Goal: Find specific page/section: Find specific page/section

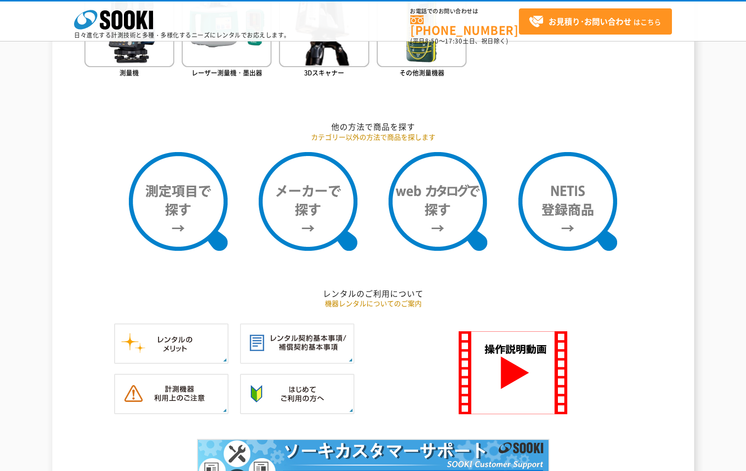
scroll to position [625, 0]
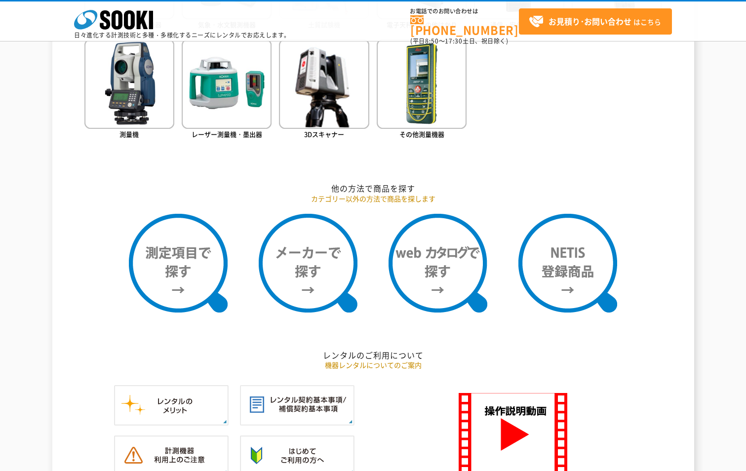
scroll to position [741, 0]
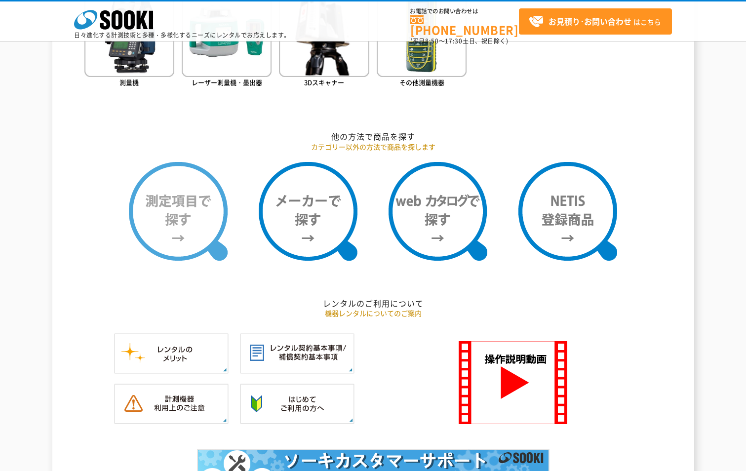
click at [211, 208] on img at bounding box center [178, 211] width 99 height 99
click at [172, 238] on img at bounding box center [178, 211] width 99 height 99
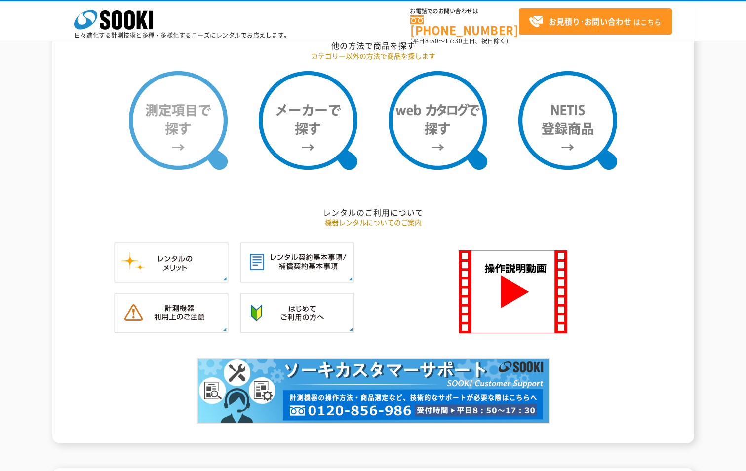
scroll to position [840, 0]
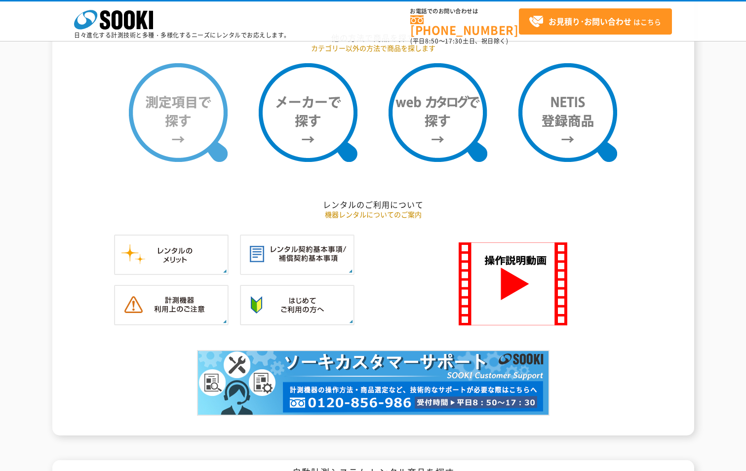
click at [186, 116] on img at bounding box center [178, 112] width 99 height 99
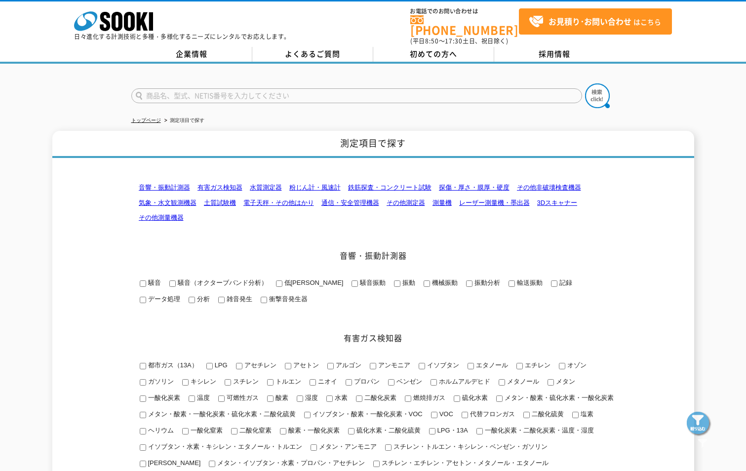
click at [199, 94] on input "text" at bounding box center [356, 95] width 451 height 15
type input "吸引力"
click at [585, 83] on button at bounding box center [597, 95] width 25 height 25
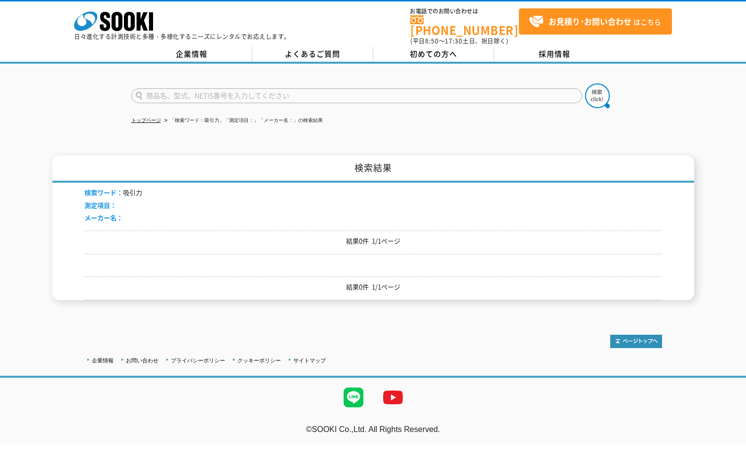
click at [194, 89] on input "text" at bounding box center [356, 95] width 451 height 15
type input "商品名、型式、NETIS番号を入力してください"
